Goal: Transaction & Acquisition: Purchase product/service

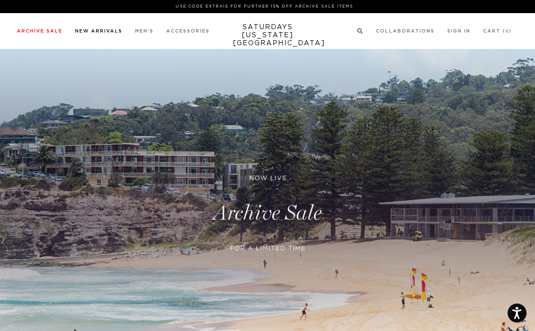
click at [104, 30] on link "New Arrivals" at bounding box center [98, 31] width 47 height 5
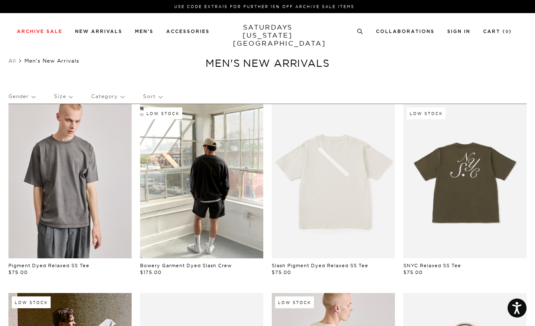
click at [89, 213] on link at bounding box center [69, 181] width 123 height 154
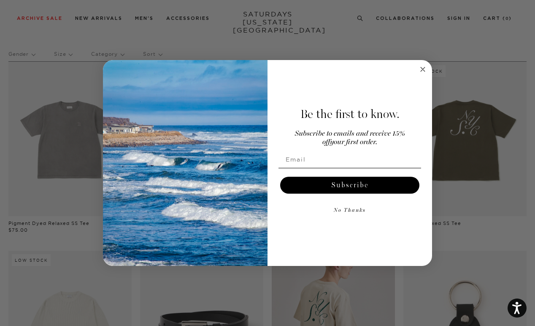
scroll to position [62, 0]
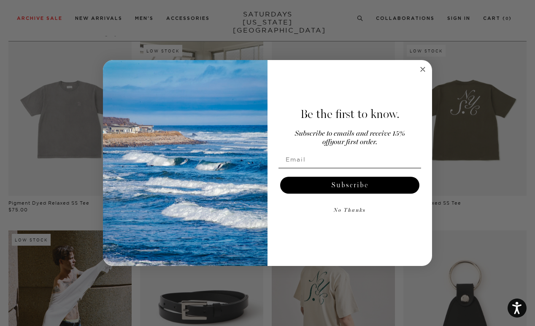
click at [422, 73] on circle "Close dialog" at bounding box center [423, 69] width 10 height 10
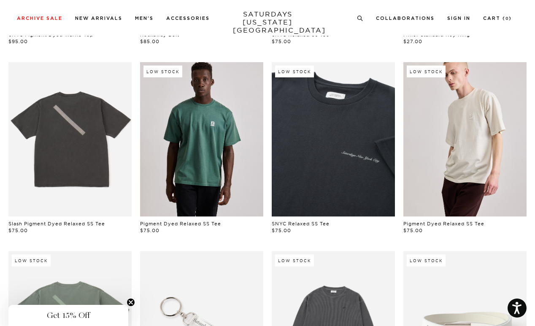
scroll to position [420, 0]
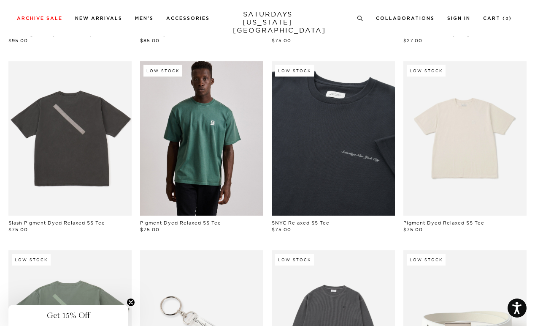
click at [465, 148] on link at bounding box center [465, 138] width 123 height 154
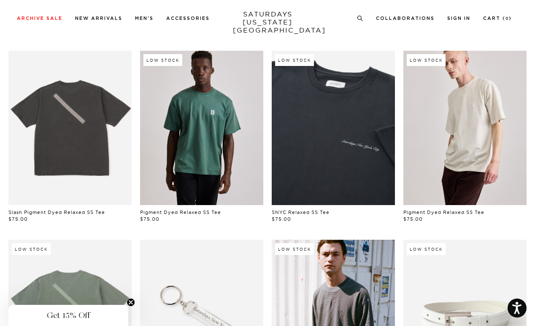
scroll to position [415, 0]
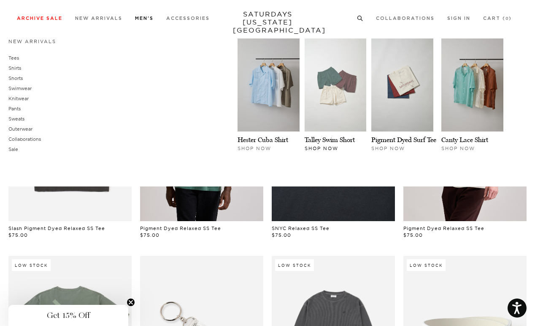
click at [313, 101] on img at bounding box center [336, 84] width 62 height 93
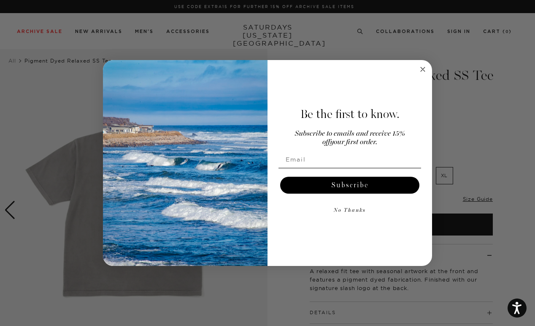
click at [423, 71] on circle "Close dialog" at bounding box center [423, 69] width 10 height 10
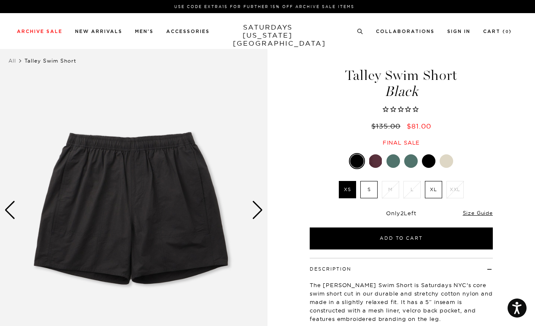
click at [372, 160] on div at bounding box center [376, 161] width 14 height 14
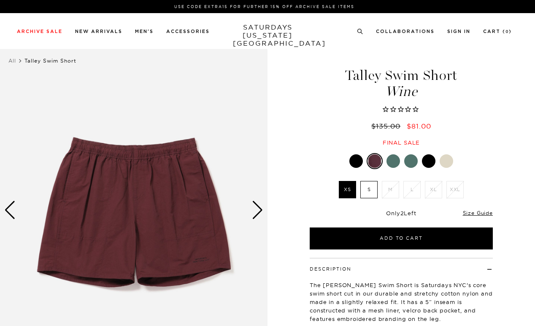
click at [397, 161] on div at bounding box center [394, 161] width 14 height 14
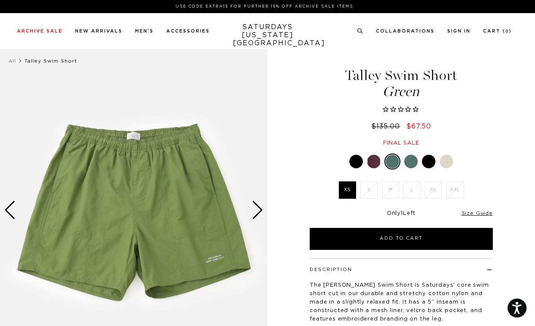
click at [413, 164] on div at bounding box center [411, 162] width 14 height 14
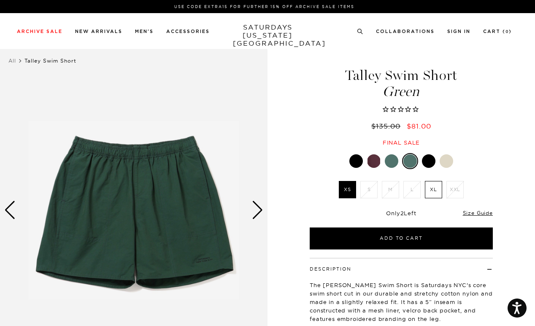
click at [429, 161] on div at bounding box center [429, 161] width 14 height 14
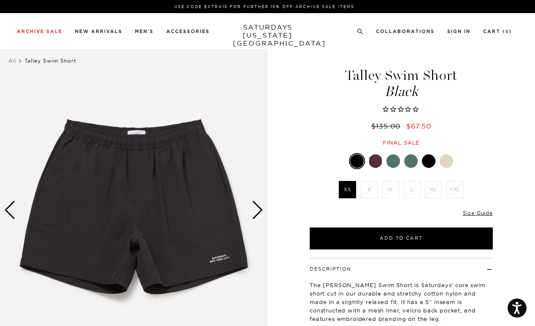
click at [443, 163] on div at bounding box center [447, 161] width 14 height 14
